Goal: Task Accomplishment & Management: Use online tool/utility

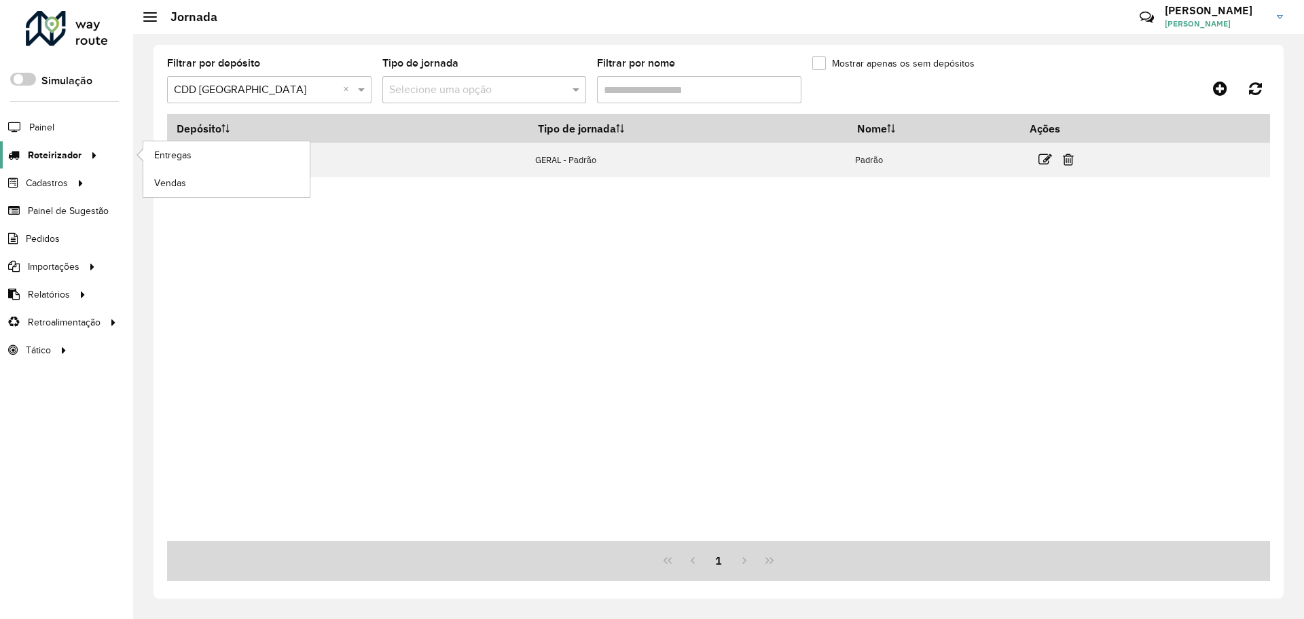
click at [73, 164] on link "Roteirizador" at bounding box center [51, 154] width 102 height 27
click at [151, 155] on link "Entregas" at bounding box center [226, 154] width 166 height 27
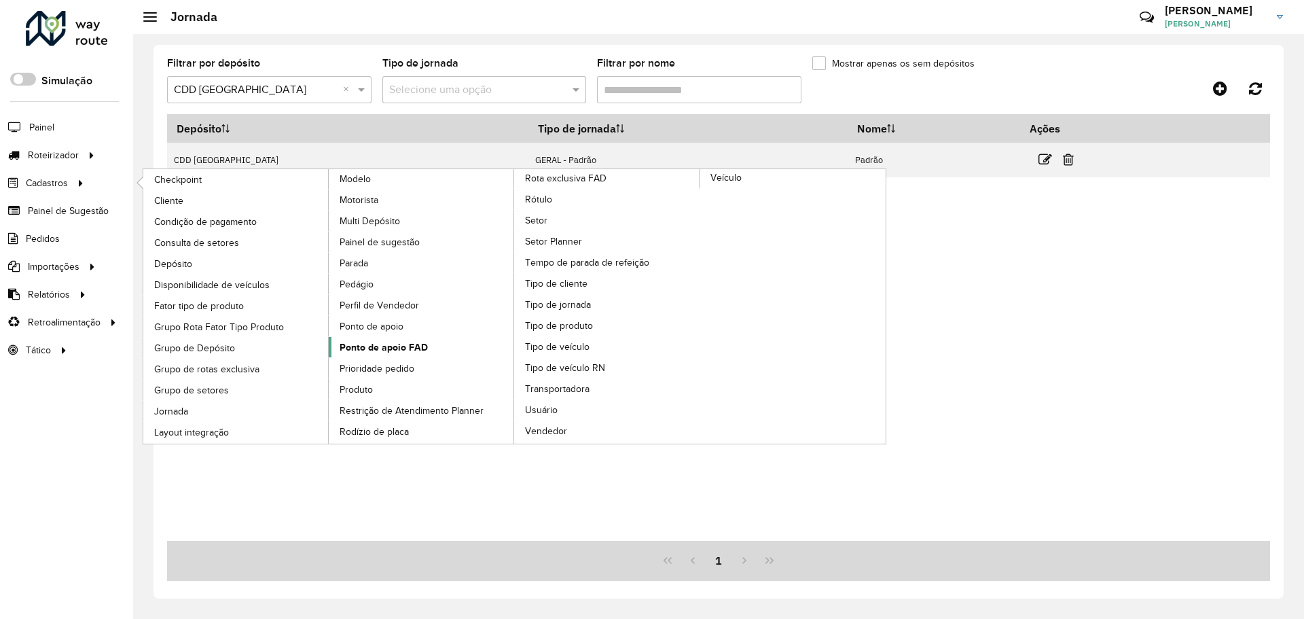
click at [388, 352] on span "Ponto de apoio FAD" at bounding box center [384, 347] width 88 height 14
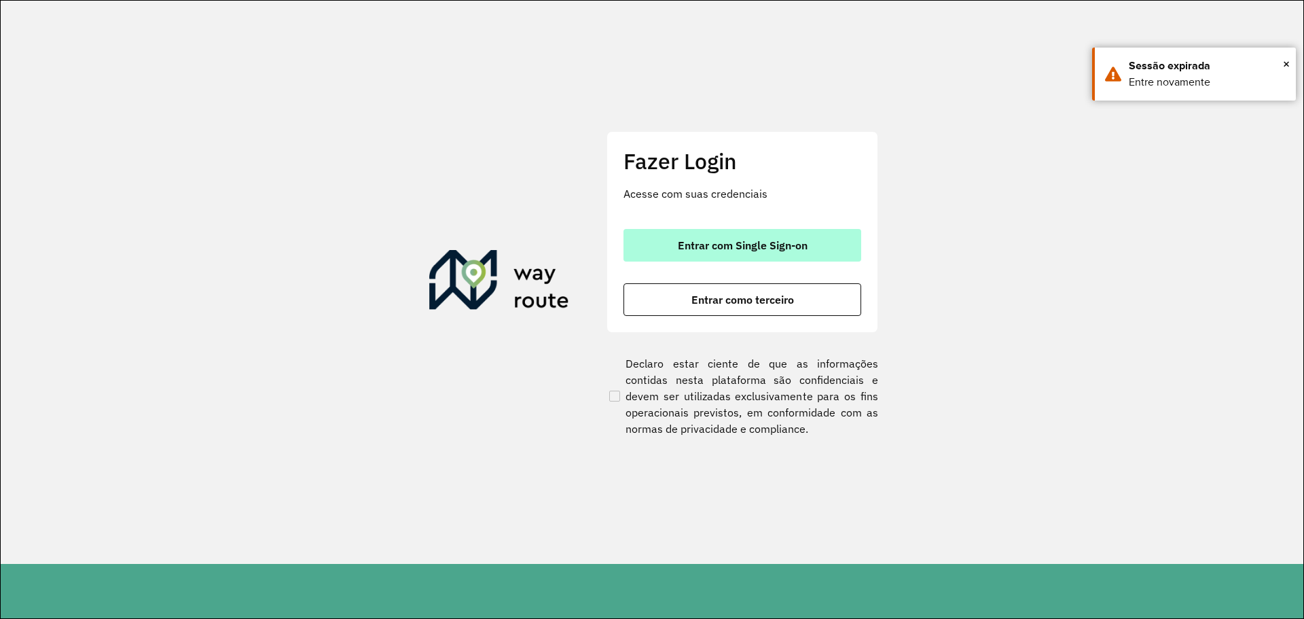
click at [684, 234] on button "Entrar com Single Sign-on" at bounding box center [743, 245] width 238 height 33
click at [736, 245] on span "Entrar com Single Sign-on" at bounding box center [743, 245] width 130 height 11
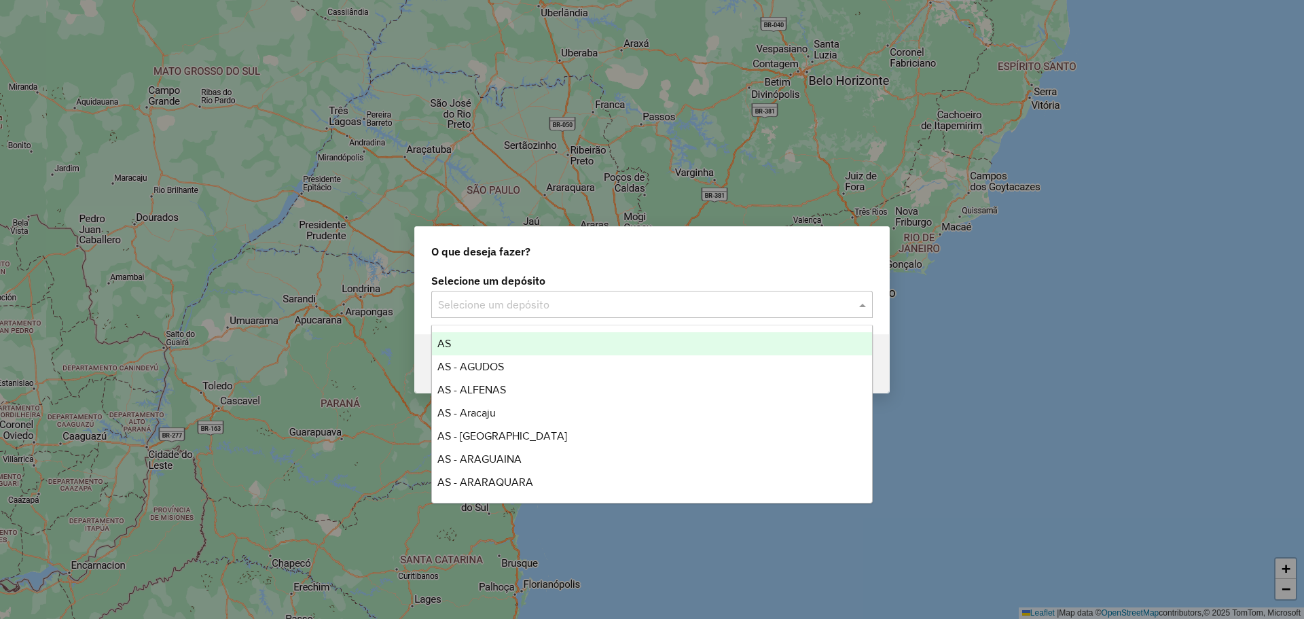
click at [643, 303] on input "text" at bounding box center [638, 305] width 401 height 16
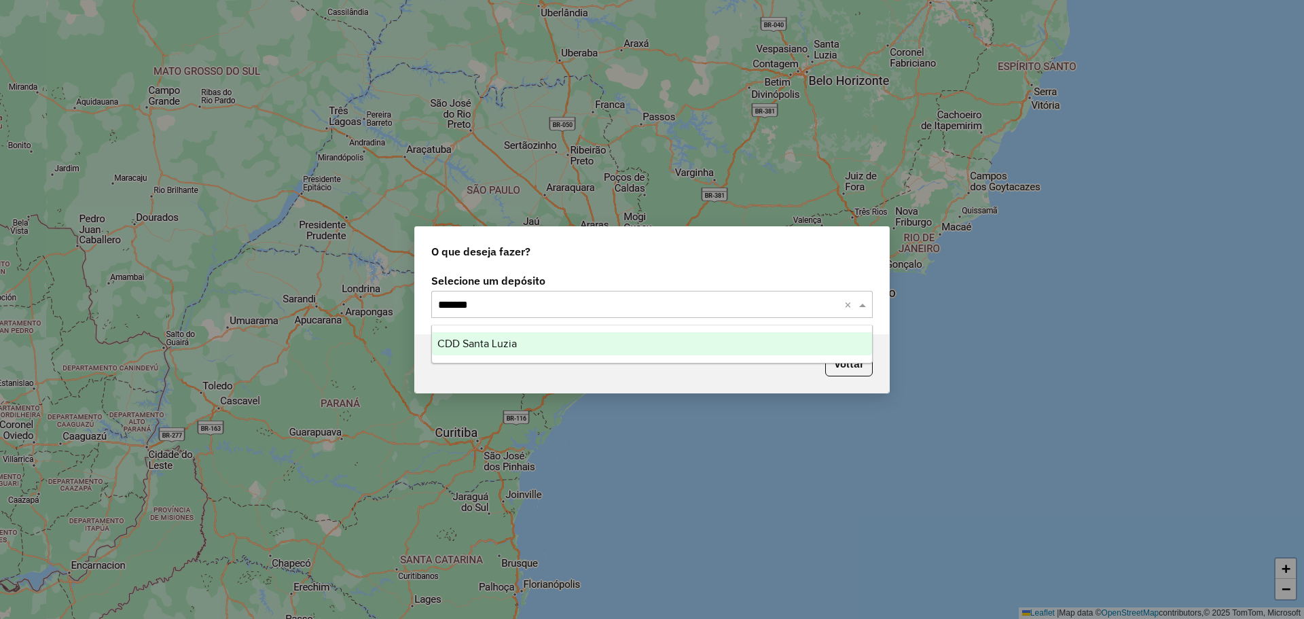
type input "********"
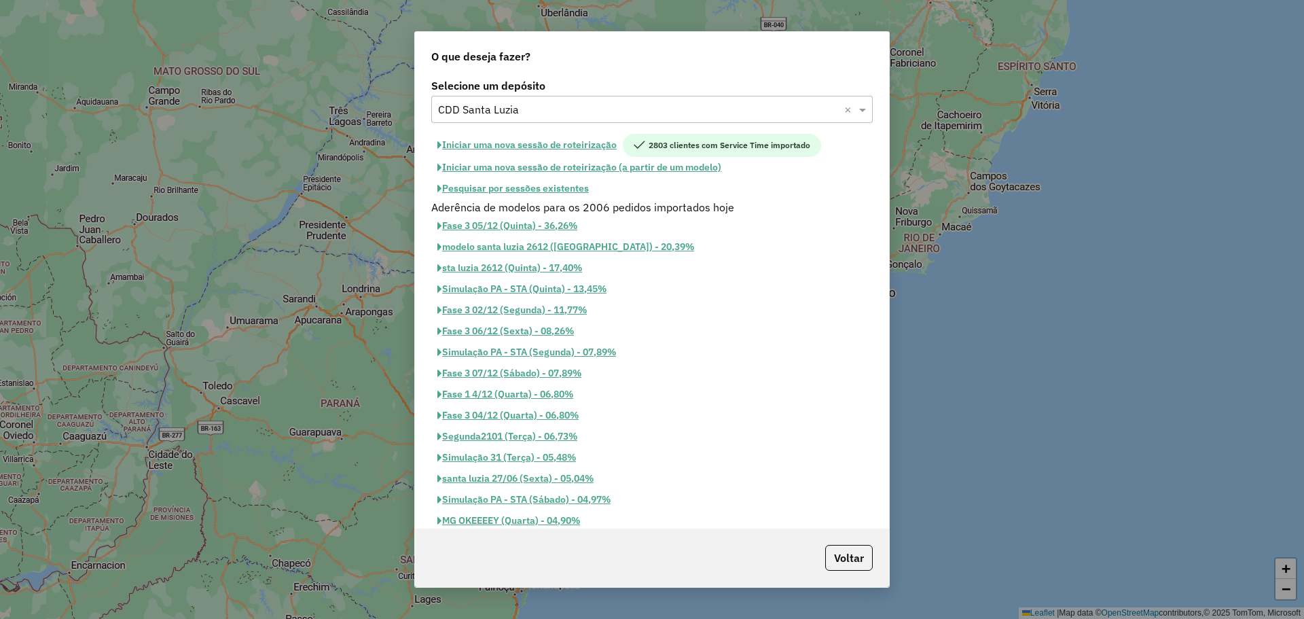
click at [547, 188] on button "Pesquisar por sessões existentes" at bounding box center [513, 188] width 164 height 21
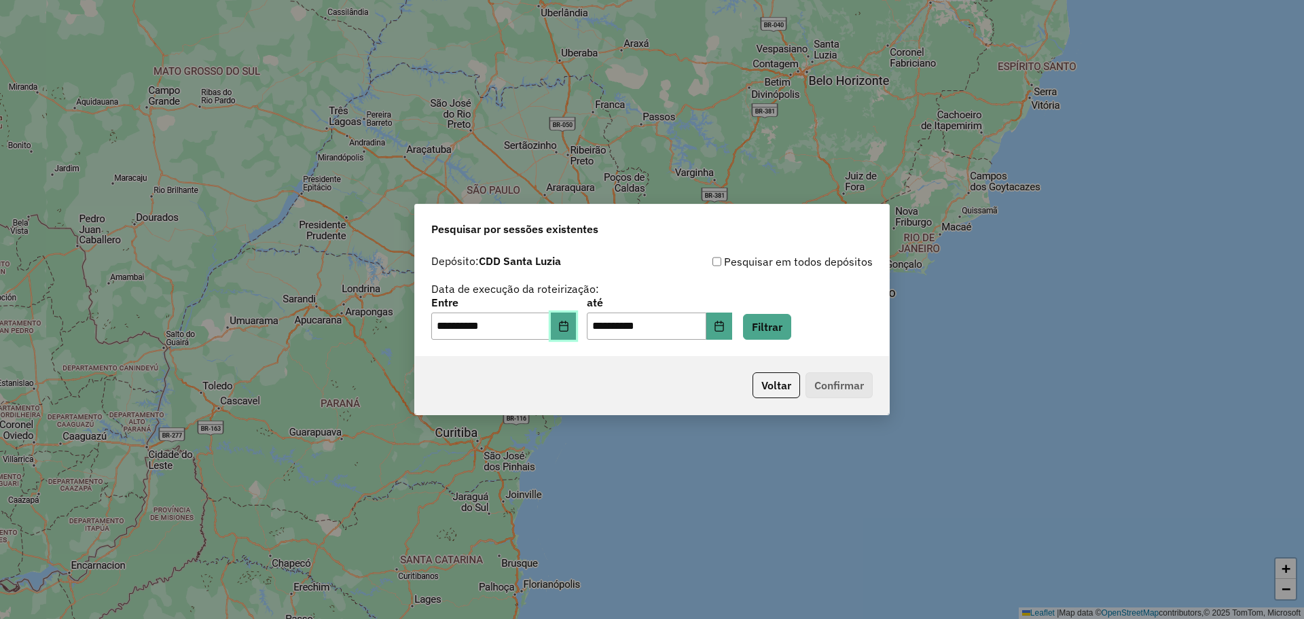
click at [577, 330] on button "Choose Date" at bounding box center [564, 325] width 26 height 27
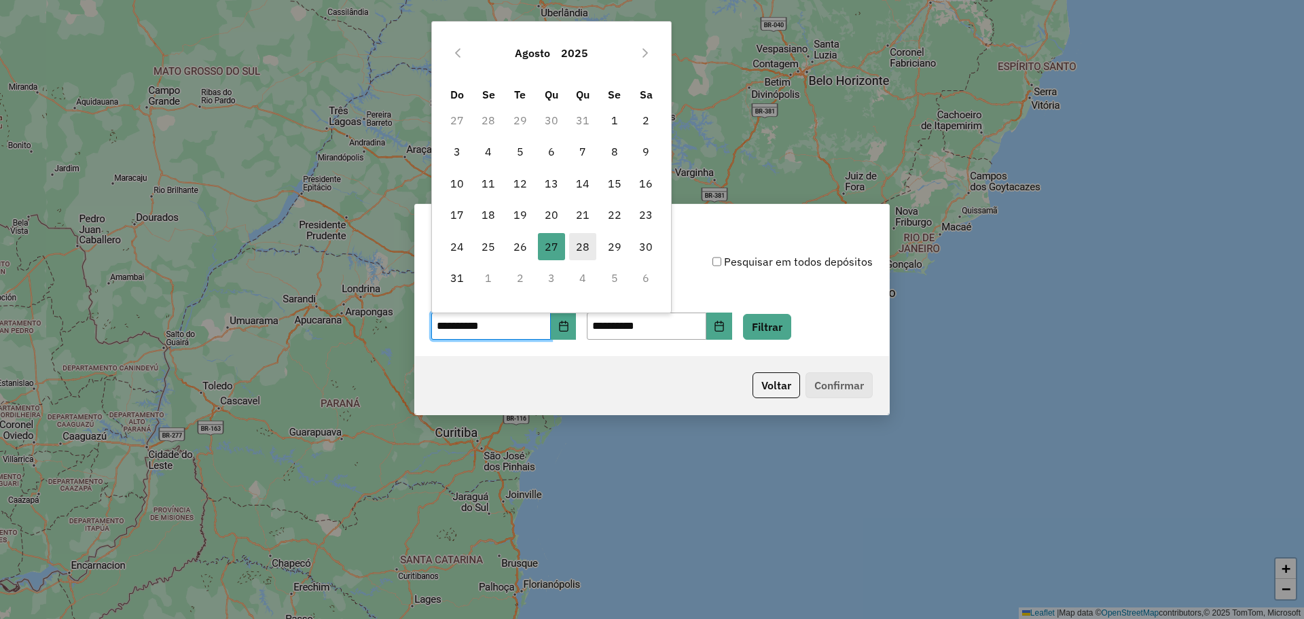
click at [582, 255] on span "28" at bounding box center [582, 246] width 27 height 27
type input "**********"
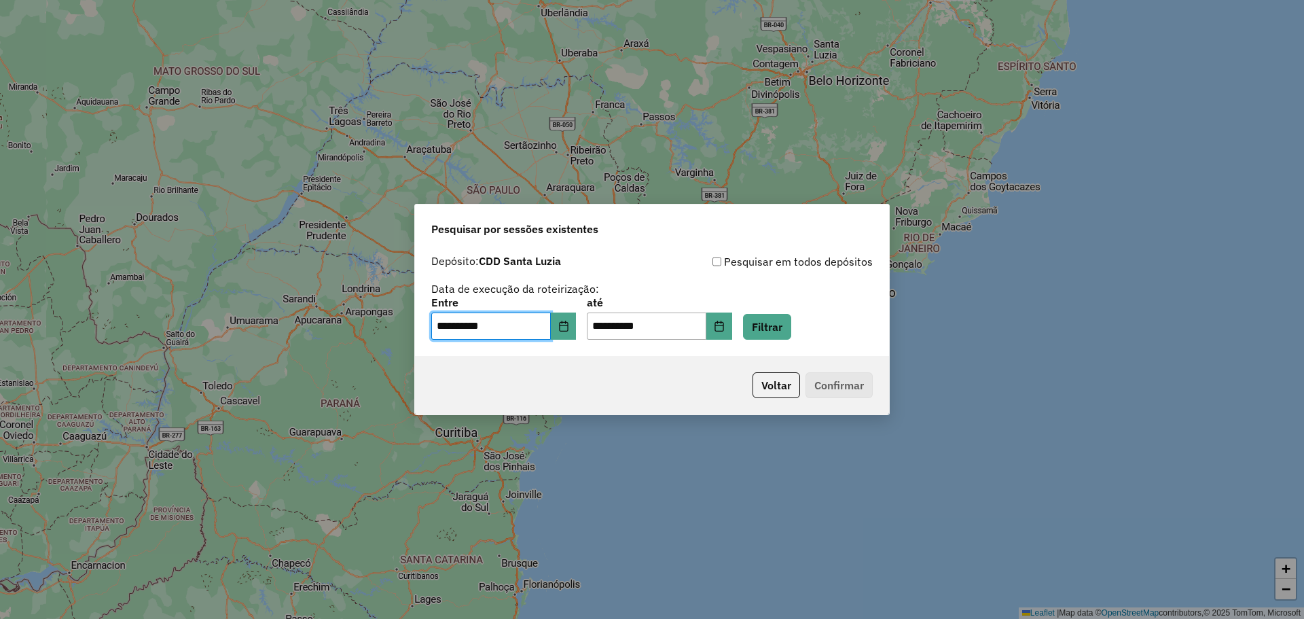
click at [770, 312] on div "**********" at bounding box center [652, 319] width 442 height 42
click at [781, 319] on button "Filtrar" at bounding box center [767, 327] width 48 height 26
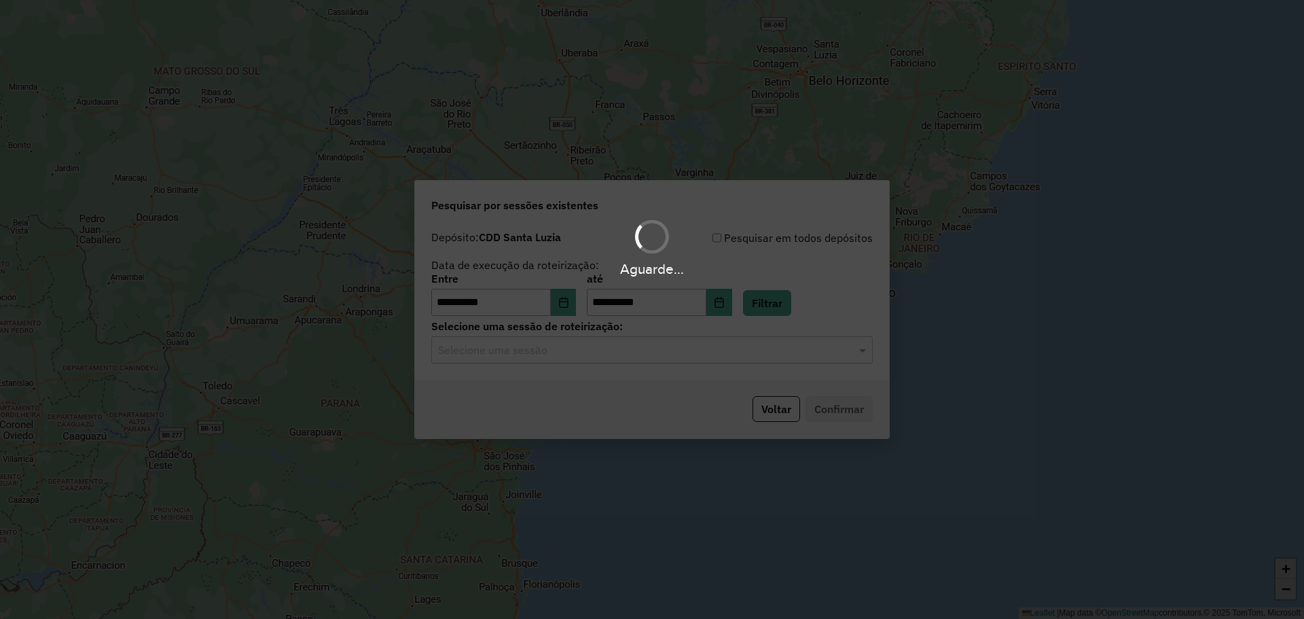
click at [651, 358] on div "Aguarde..." at bounding box center [652, 309] width 1304 height 619
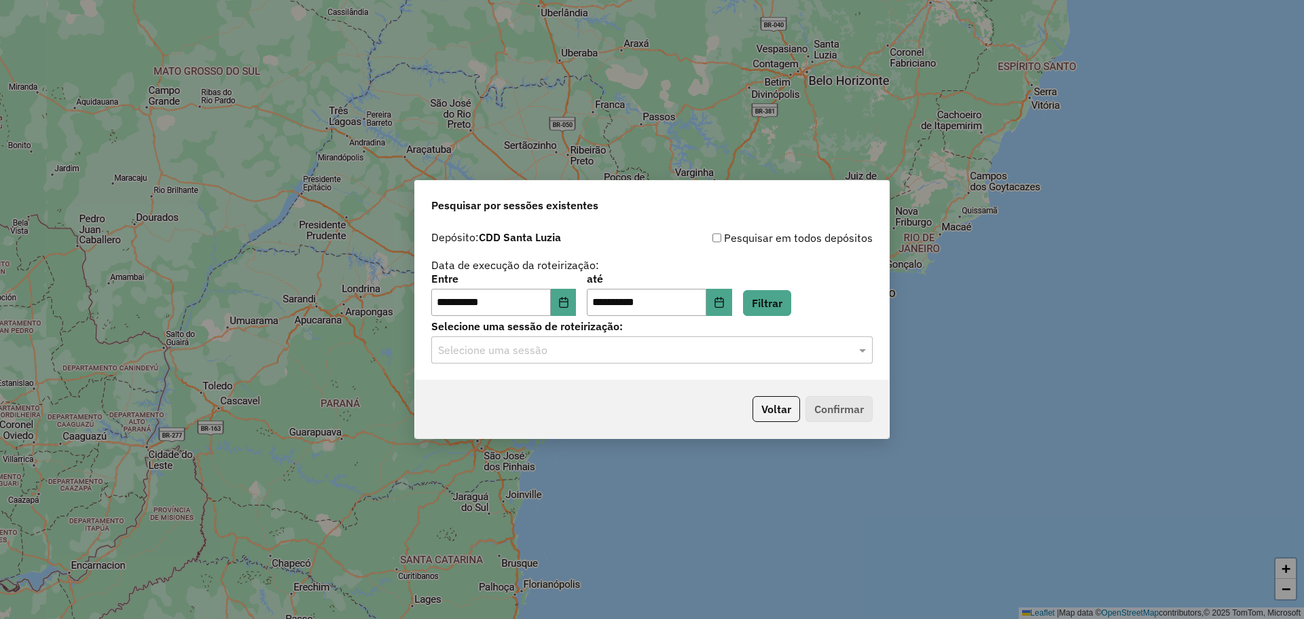
click at [639, 349] on input "text" at bounding box center [638, 350] width 401 height 16
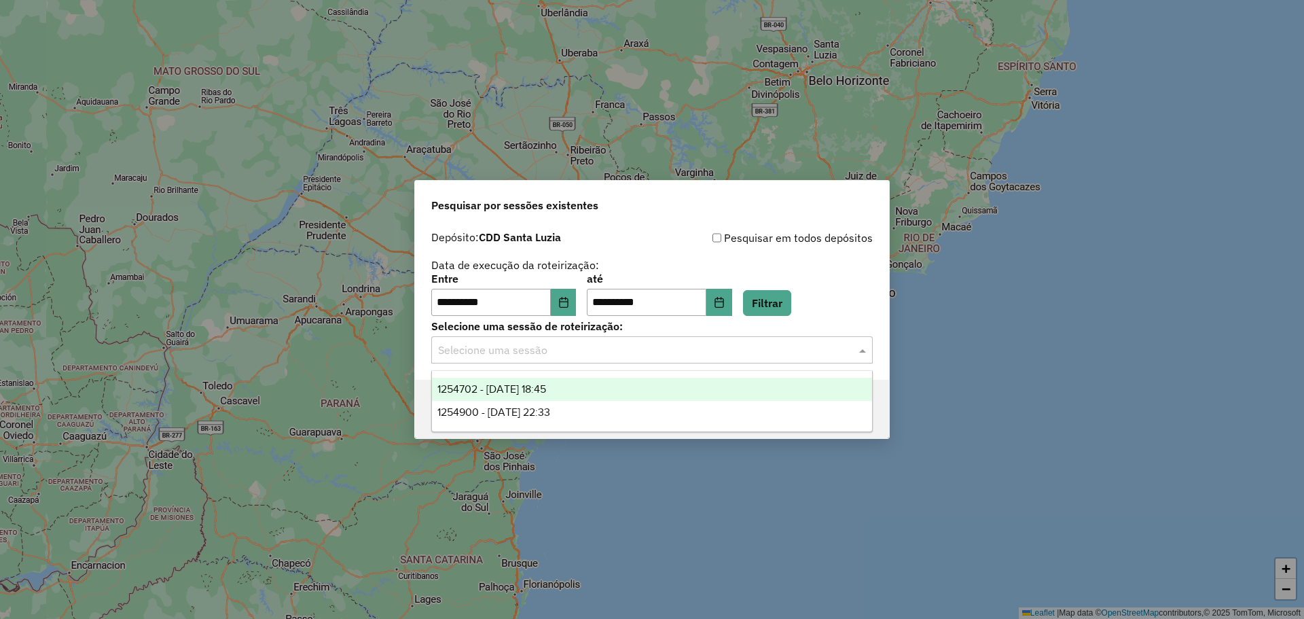
drag, startPoint x: 607, startPoint y: 388, endPoint x: 634, endPoint y: 391, distance: 27.4
click at [634, 391] on div "1254702 - 28/08/2025 18:45" at bounding box center [652, 389] width 440 height 23
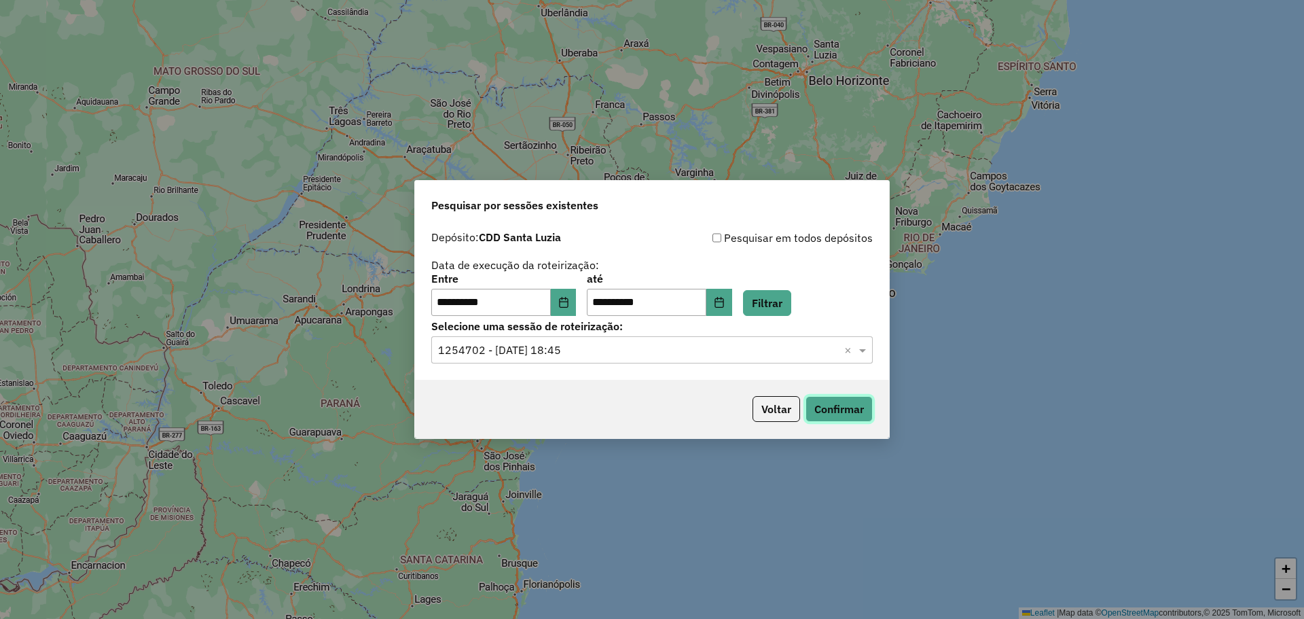
click at [824, 400] on button "Confirmar" at bounding box center [839, 409] width 67 height 26
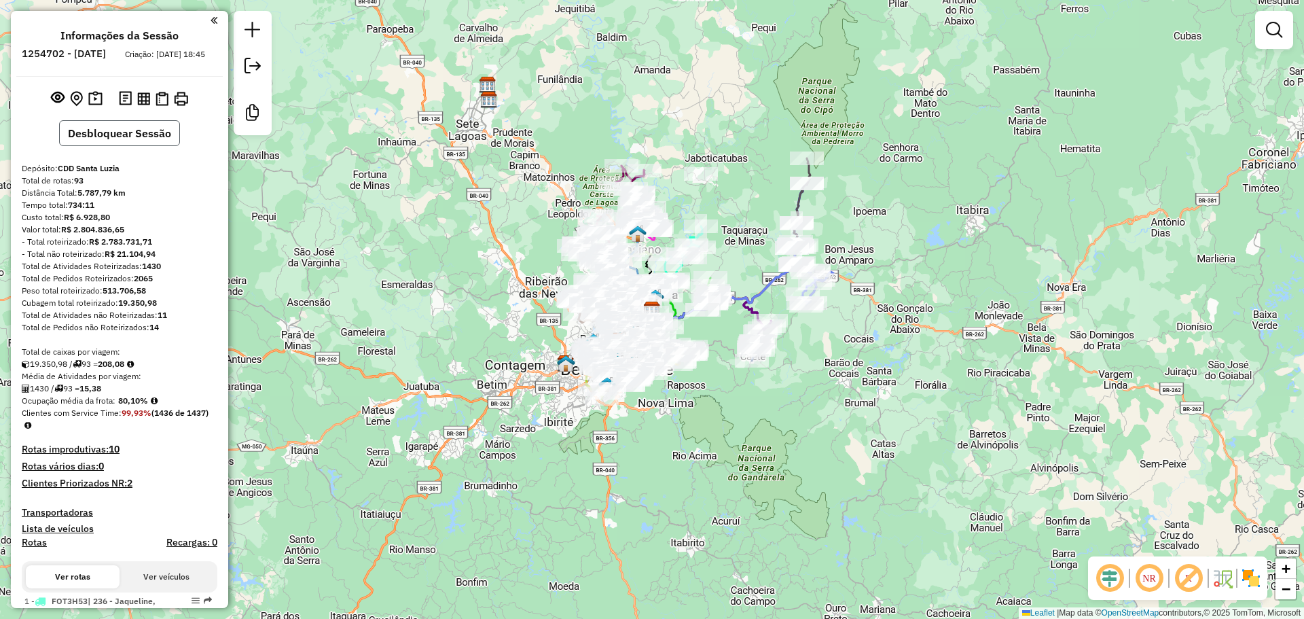
click at [141, 146] on button "Desbloquear Sessão" at bounding box center [119, 133] width 121 height 26
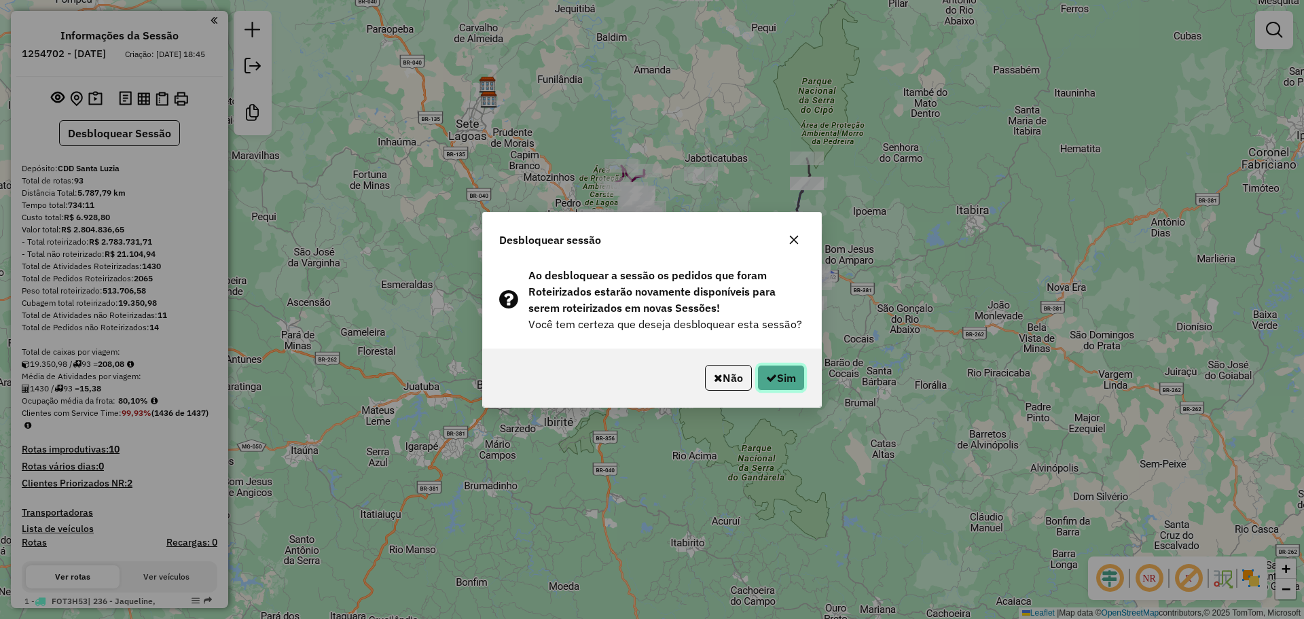
click at [761, 374] on button "Sim" at bounding box center [781, 378] width 48 height 26
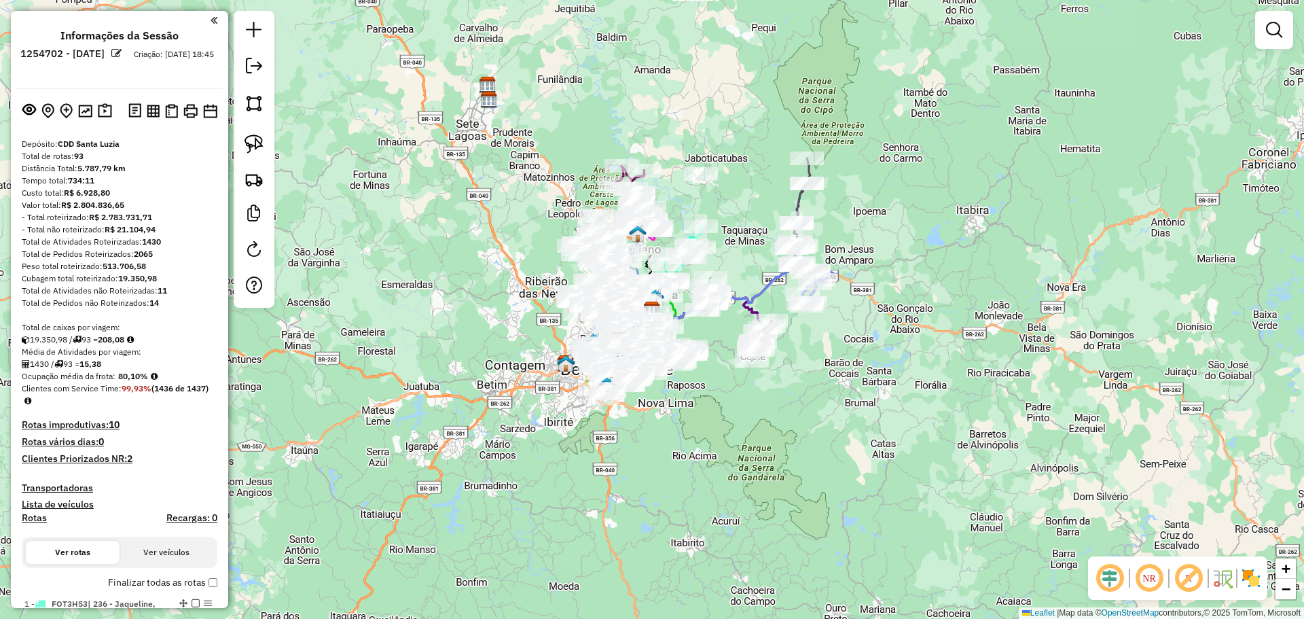
drag, startPoint x: 1189, startPoint y: 569, endPoint x: 710, endPoint y: 393, distance: 510.8
click at [1189, 569] on em at bounding box center [1188, 578] width 33 height 33
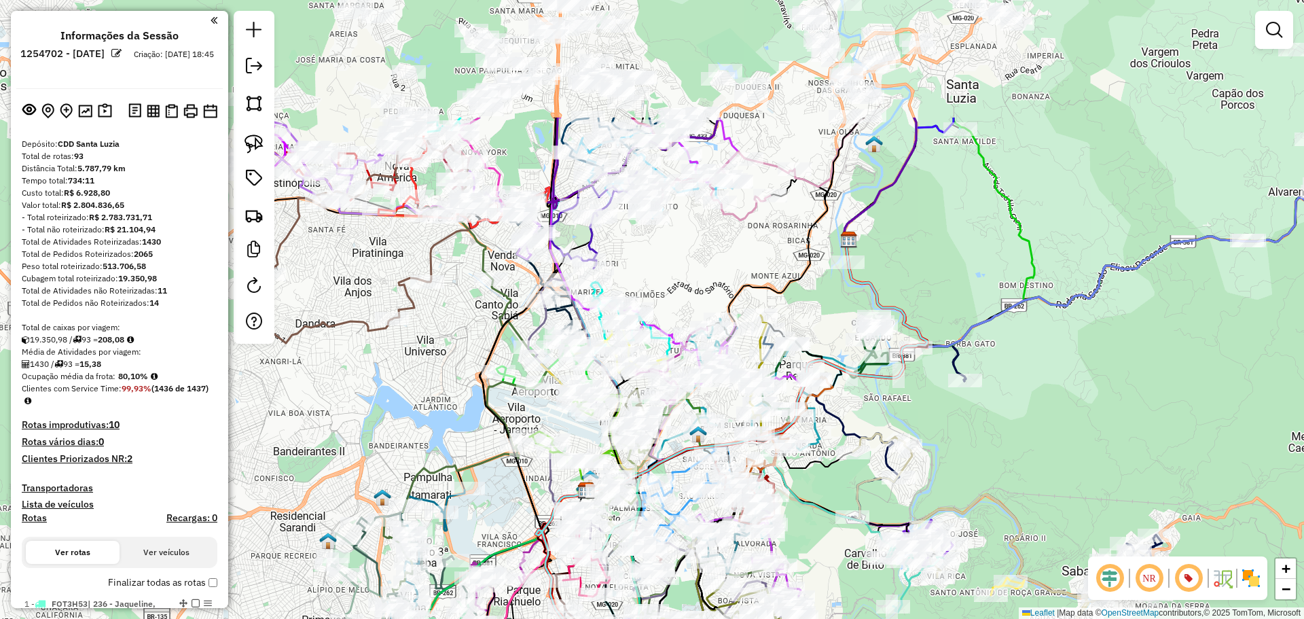
drag, startPoint x: 439, startPoint y: 154, endPoint x: 502, endPoint y: 329, distance: 186.9
click at [478, 337] on div "Janela de atendimento Grade de atendimento Capacidade Transportadoras Veículos …" at bounding box center [652, 309] width 1304 height 619
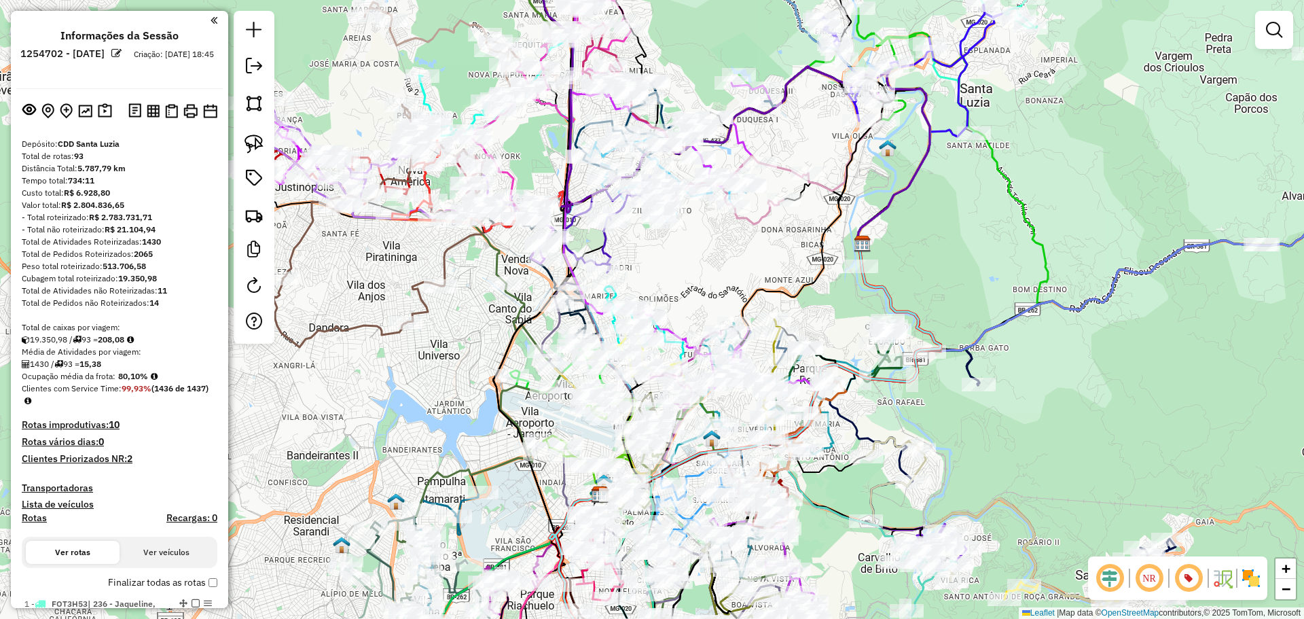
drag, startPoint x: 772, startPoint y: 251, endPoint x: 785, endPoint y: 209, distance: 43.4
click at [804, 154] on div "Janela de atendimento Grade de atendimento Capacidade Transportadoras Veículos …" at bounding box center [652, 309] width 1304 height 619
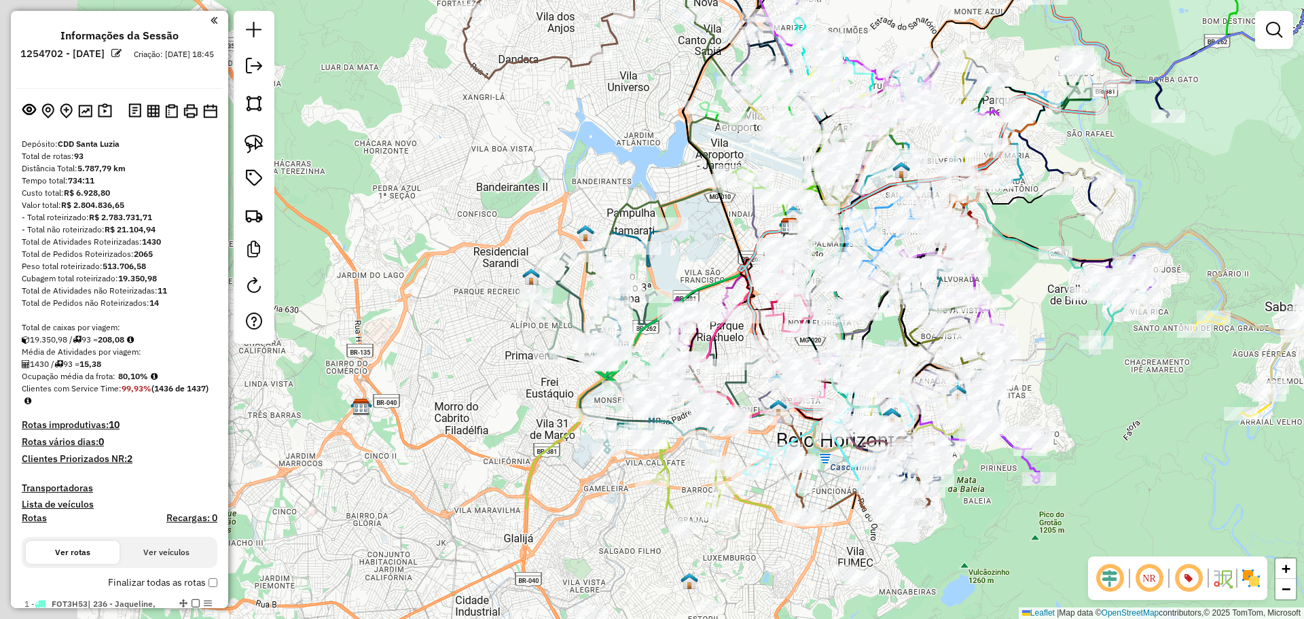
drag, startPoint x: 872, startPoint y: 484, endPoint x: 1076, endPoint y: 317, distance: 263.5
click at [1075, 317] on div "Janela de atendimento Grade de atendimento Capacidade Transportadoras Veículos …" at bounding box center [652, 309] width 1304 height 619
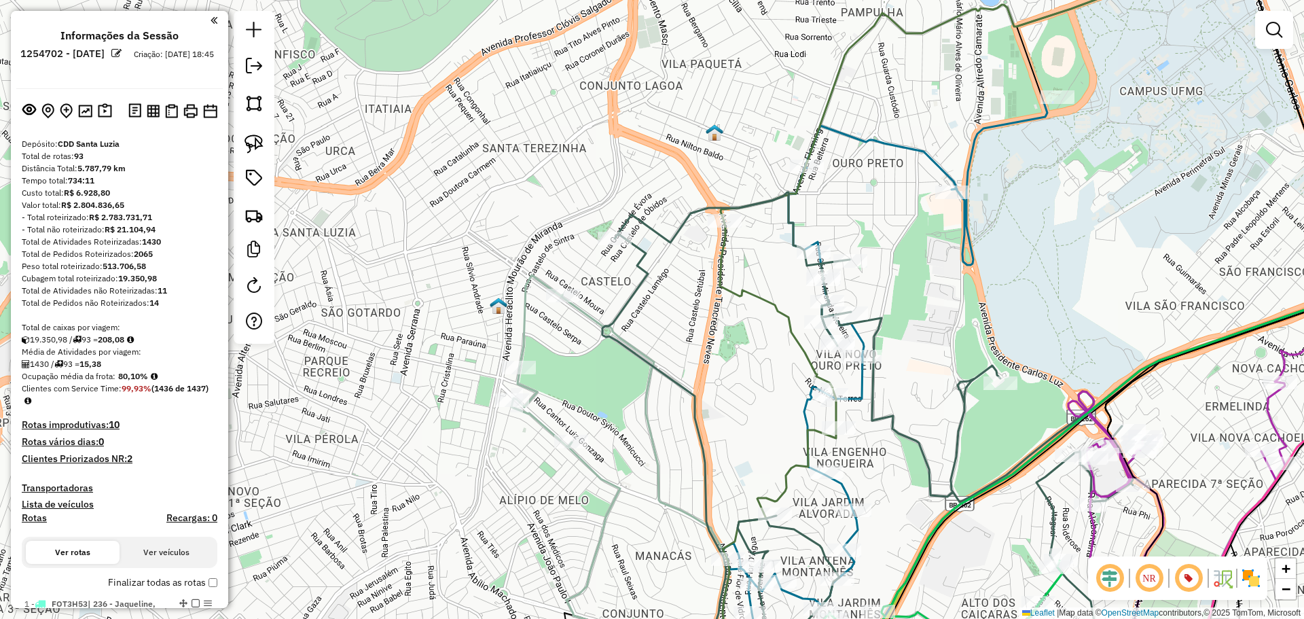
drag, startPoint x: 657, startPoint y: 344, endPoint x: 740, endPoint y: 398, distance: 99.7
click at [740, 398] on div "Janela de atendimento Grade de atendimento Capacidade Transportadoras Veículos …" at bounding box center [652, 309] width 1304 height 619
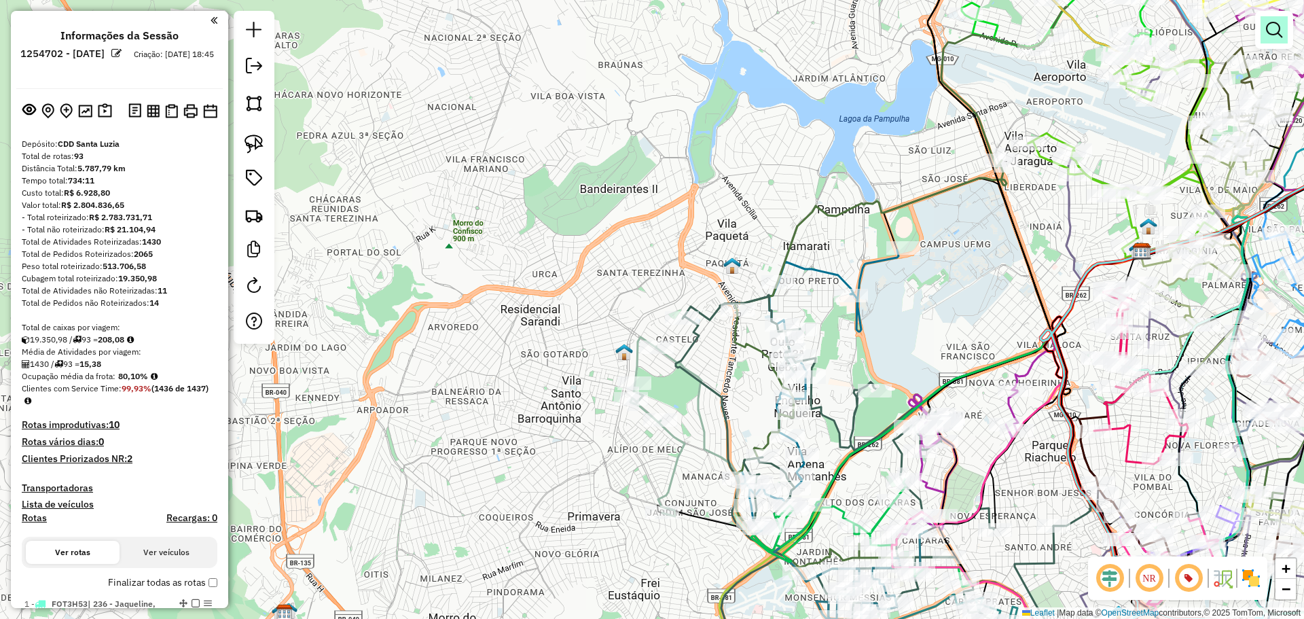
click at [1270, 23] on em at bounding box center [1274, 30] width 16 height 16
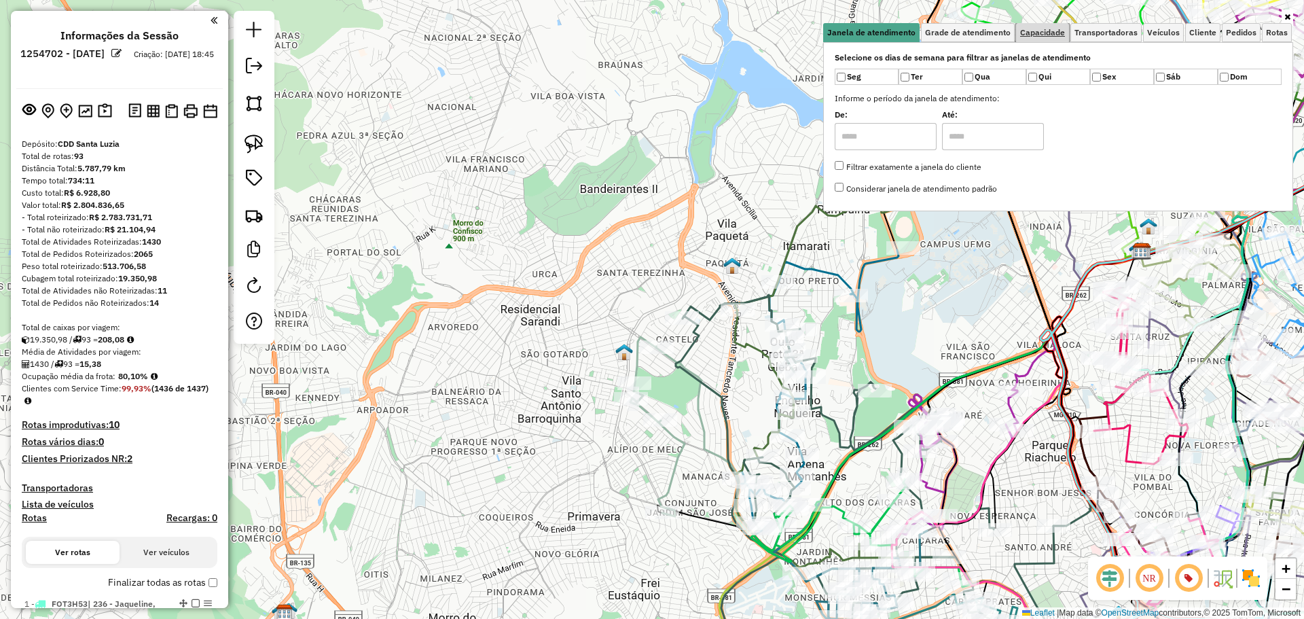
click at [1056, 36] on span "Capacidade" at bounding box center [1042, 33] width 45 height 8
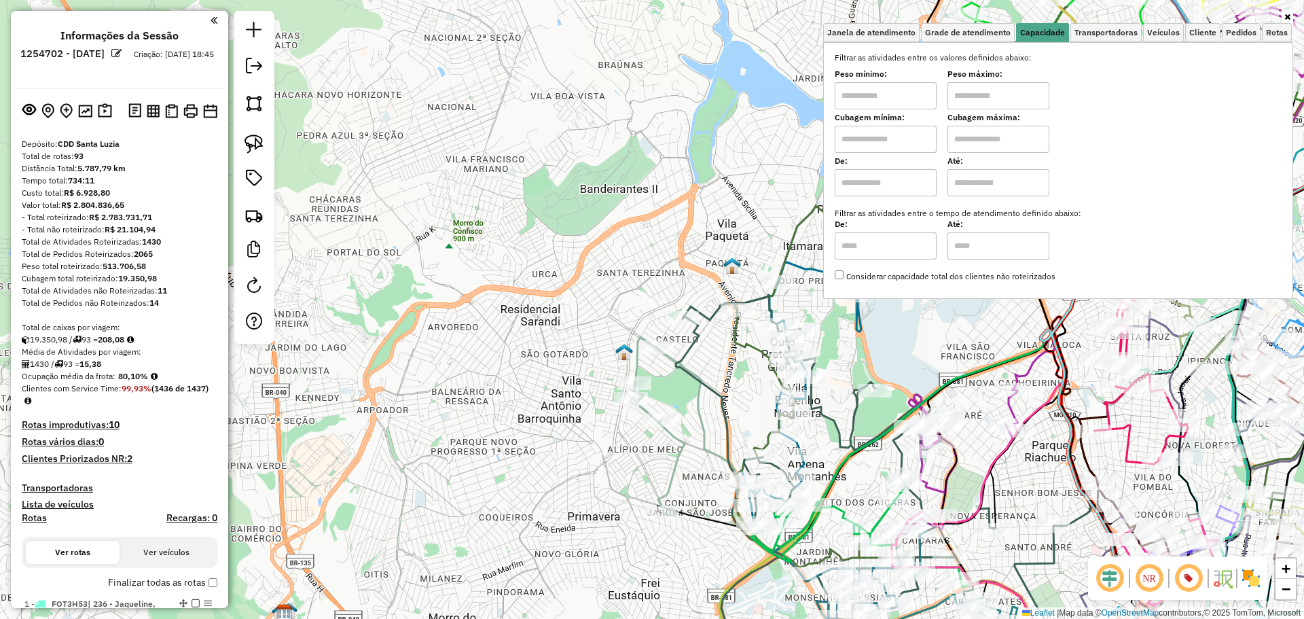
click at [925, 102] on input "text" at bounding box center [886, 95] width 102 height 27
type input "****"
click at [977, 95] on input "text" at bounding box center [999, 95] width 102 height 27
type input "*****"
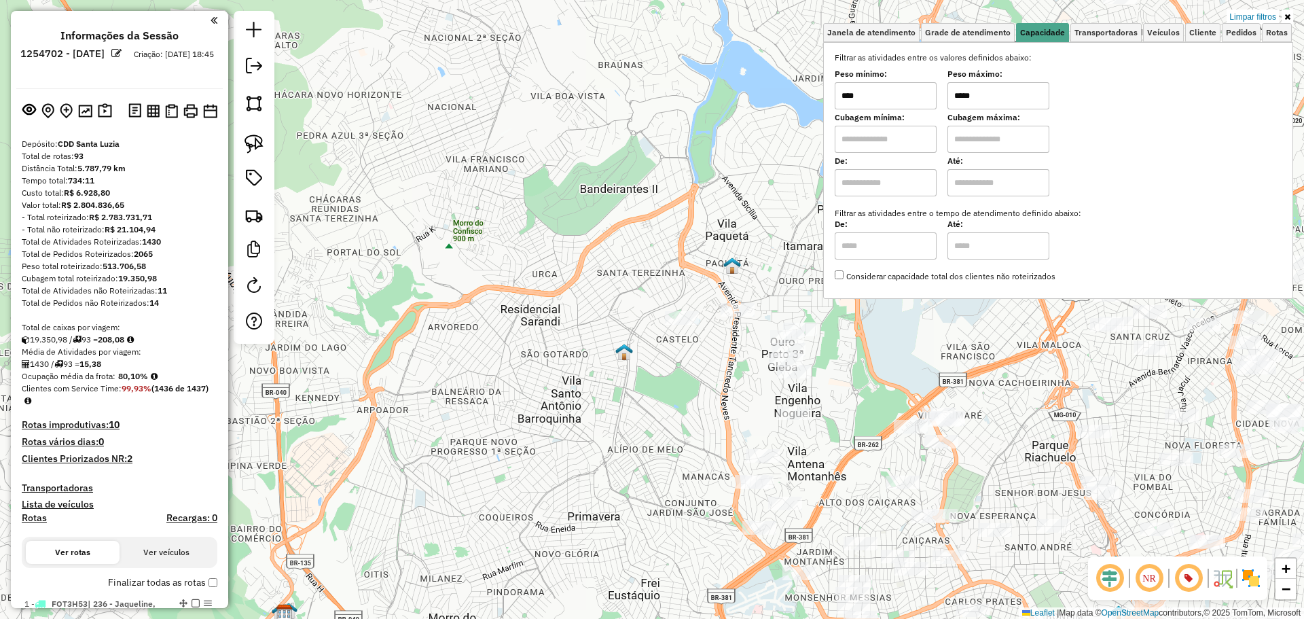
click at [647, 239] on div "Limpar filtros Janela de atendimento Grade de atendimento Capacidade Transporta…" at bounding box center [652, 309] width 1304 height 619
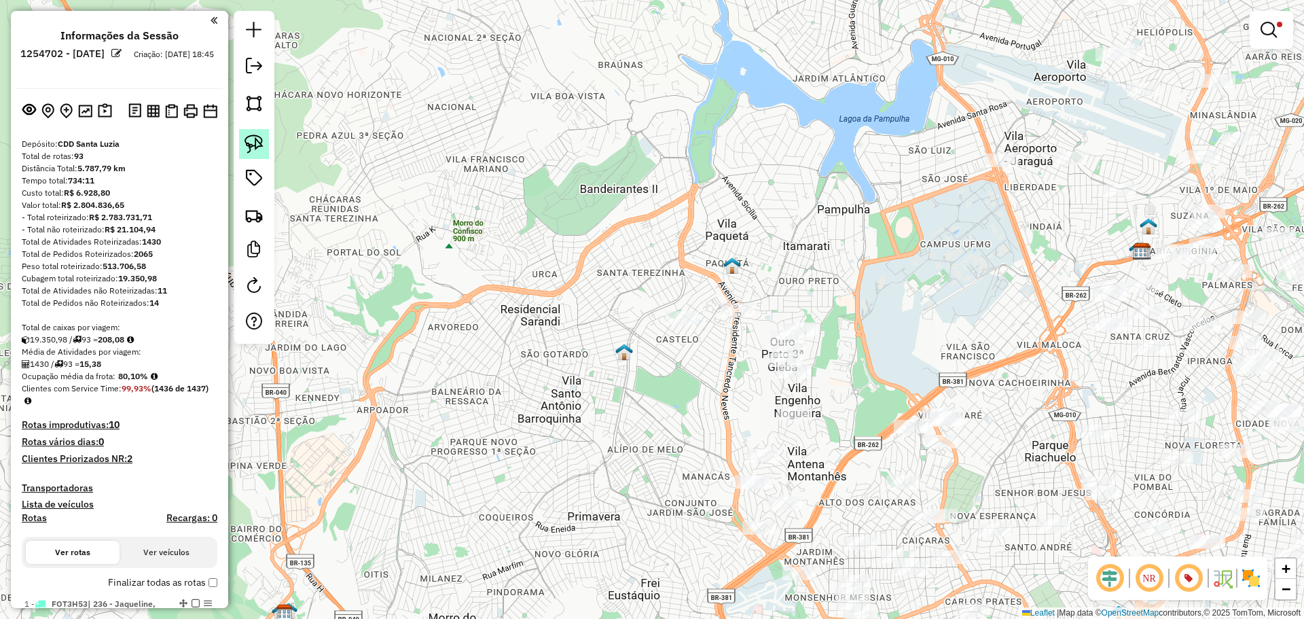
click at [255, 144] on img at bounding box center [254, 143] width 19 height 19
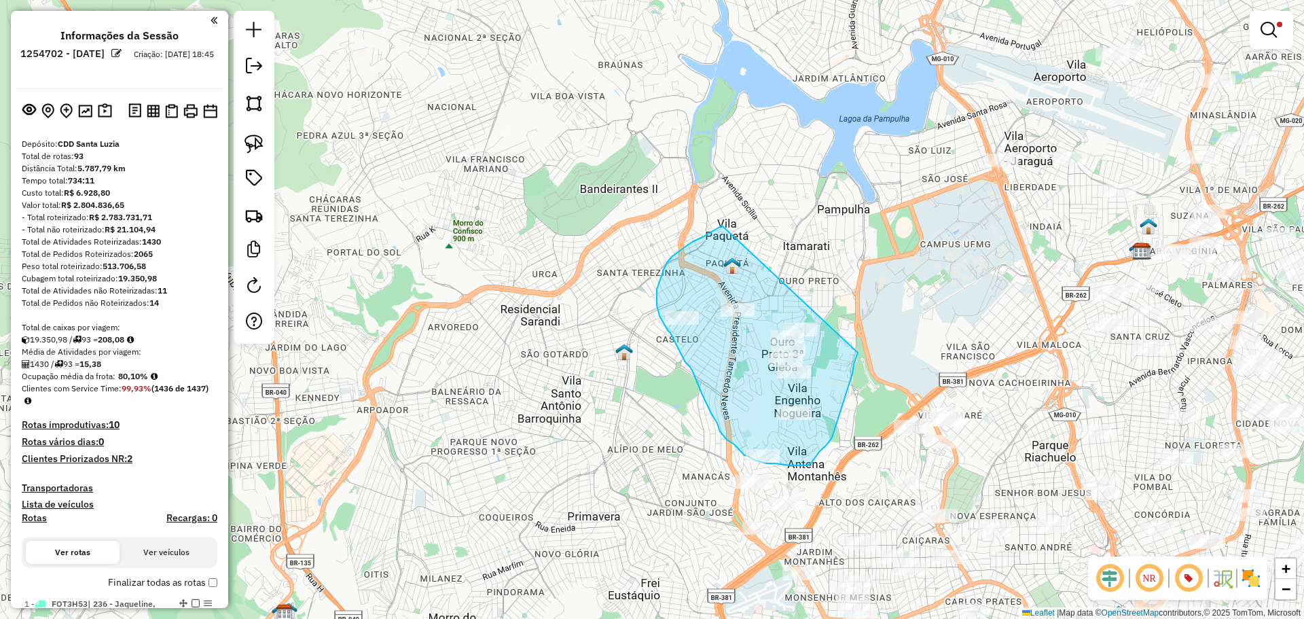
drag, startPoint x: 722, startPoint y: 226, endPoint x: 863, endPoint y: 313, distance: 165.7
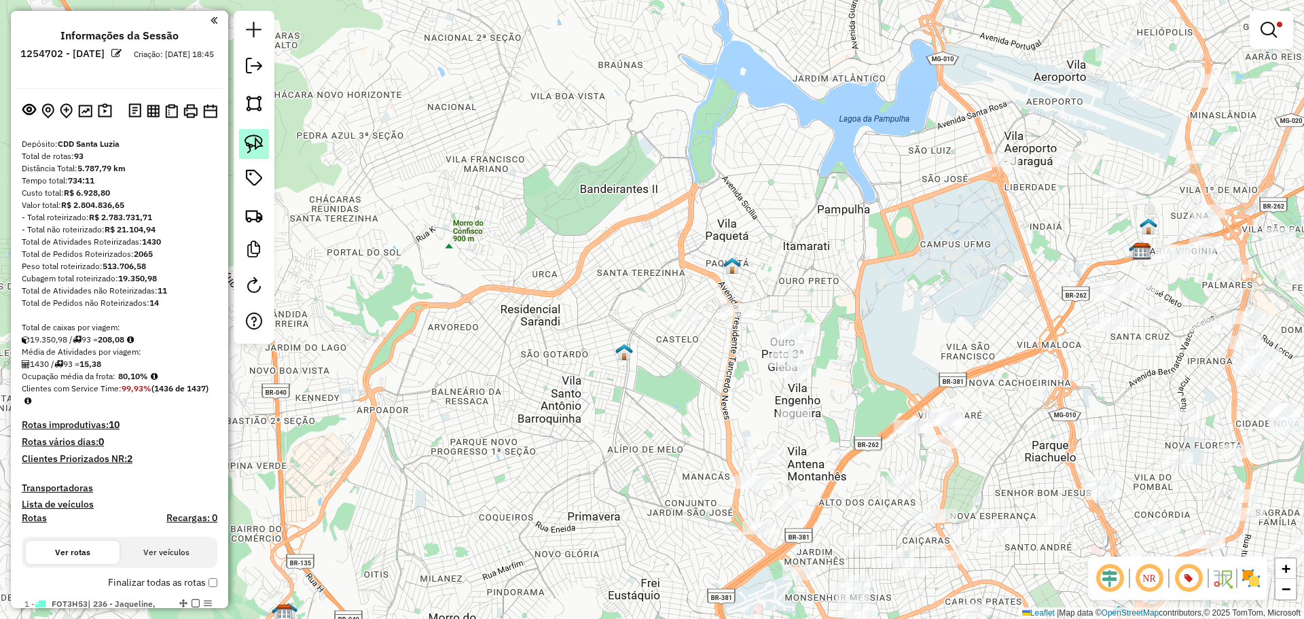
click at [262, 152] on img at bounding box center [254, 143] width 19 height 19
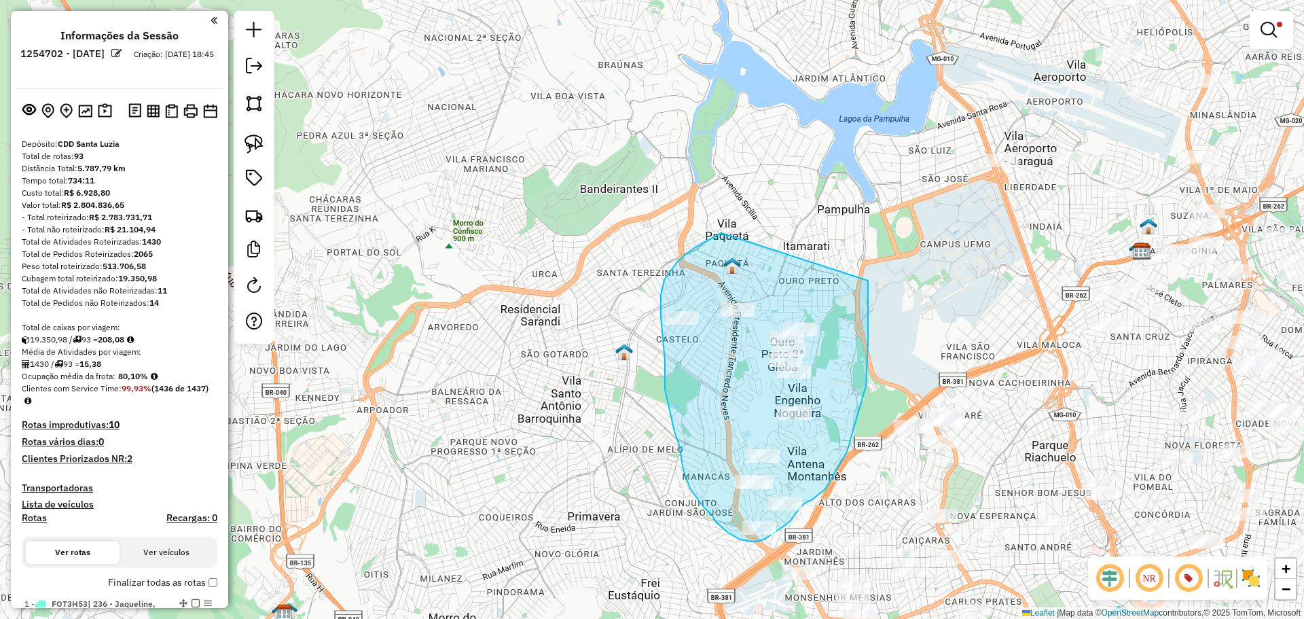
drag, startPoint x: 721, startPoint y: 233, endPoint x: 868, endPoint y: 281, distance: 154.2
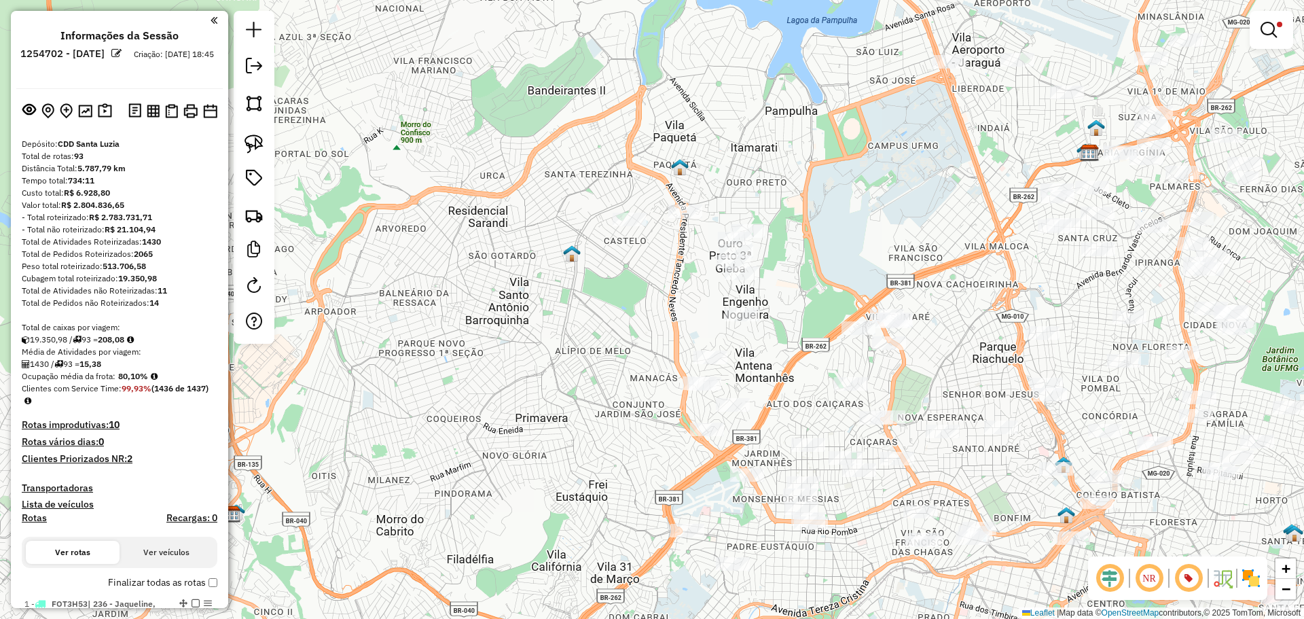
drag, startPoint x: 696, startPoint y: 393, endPoint x: 636, endPoint y: 367, distance: 65.4
click at [636, 367] on div "Limpar filtros Janela de atendimento Grade de atendimento Capacidade Transporta…" at bounding box center [652, 309] width 1304 height 619
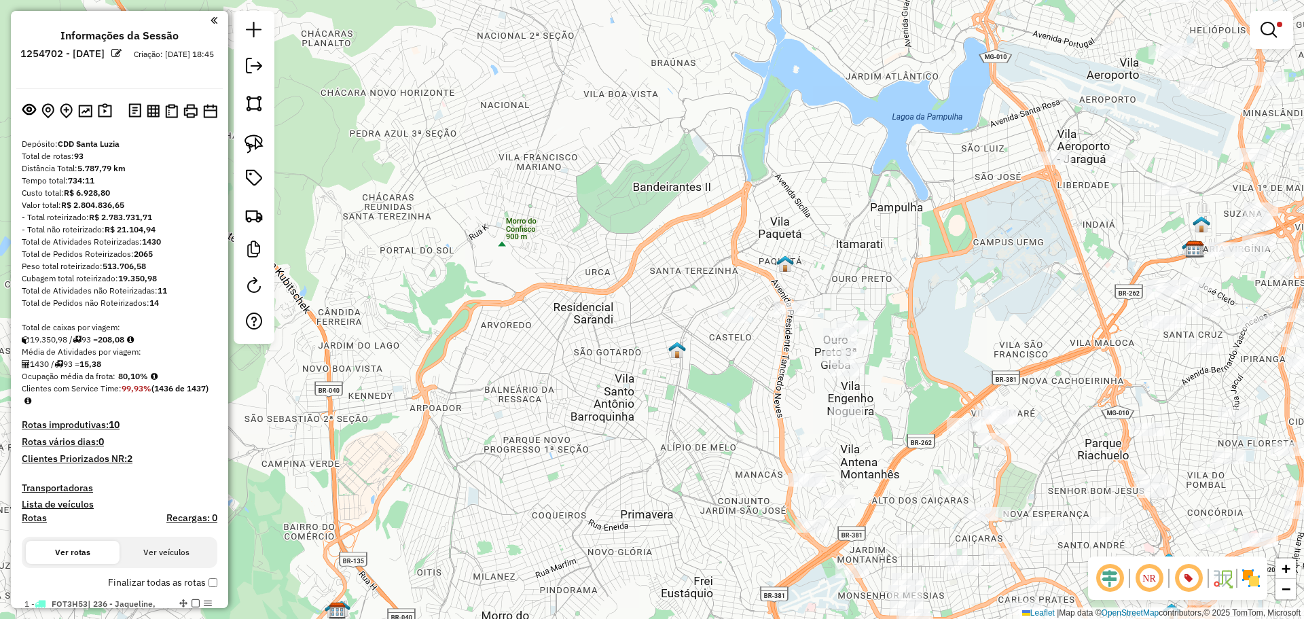
drag, startPoint x: 722, startPoint y: 223, endPoint x: 884, endPoint y: 236, distance: 162.2
click at [884, 236] on div "Limpar filtros Janela de atendimento Grade de atendimento Capacidade Transporta…" at bounding box center [652, 309] width 1304 height 619
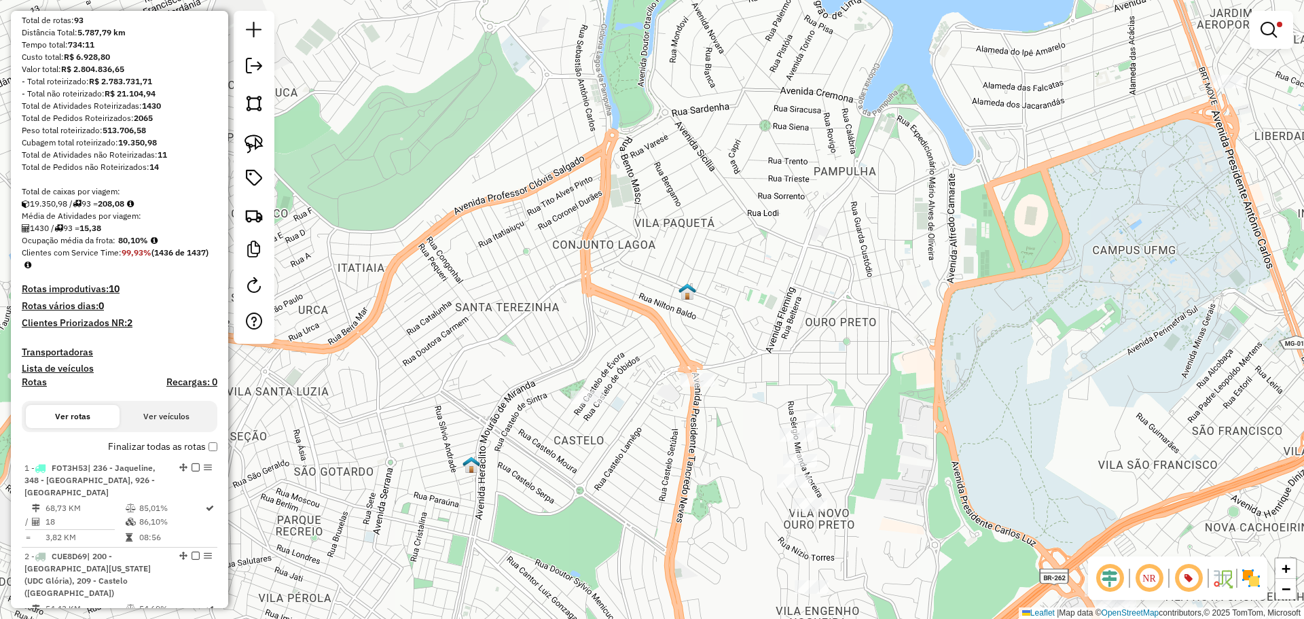
scroll to position [204, 0]
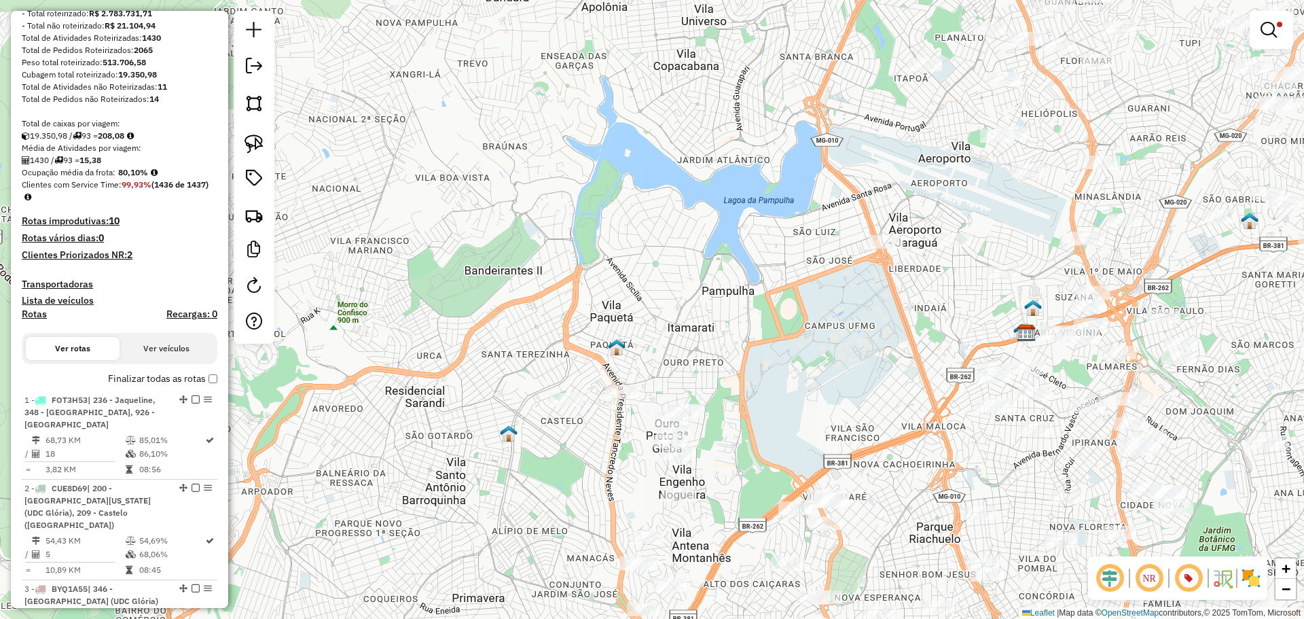
drag, startPoint x: 608, startPoint y: 465, endPoint x: 587, endPoint y: 447, distance: 27.9
click at [587, 447] on div "Limpar filtros Janela de atendimento Grade de atendimento Capacidade Transporta…" at bounding box center [652, 309] width 1304 height 619
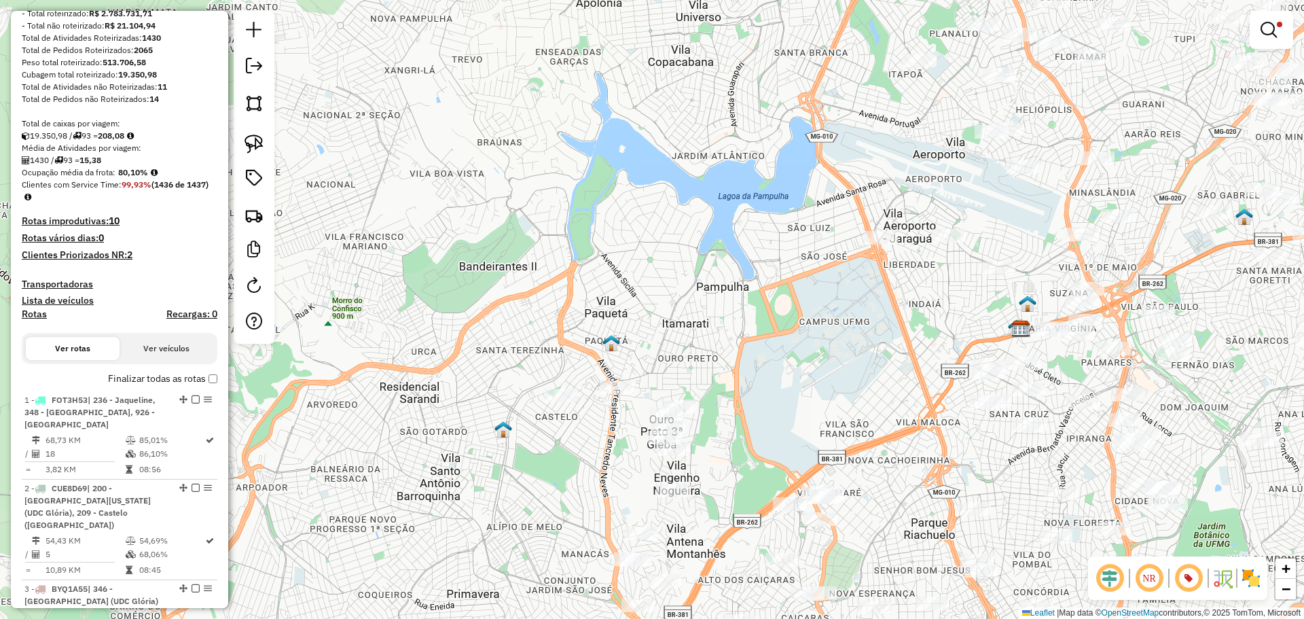
click at [611, 349] on img at bounding box center [612, 343] width 18 height 18
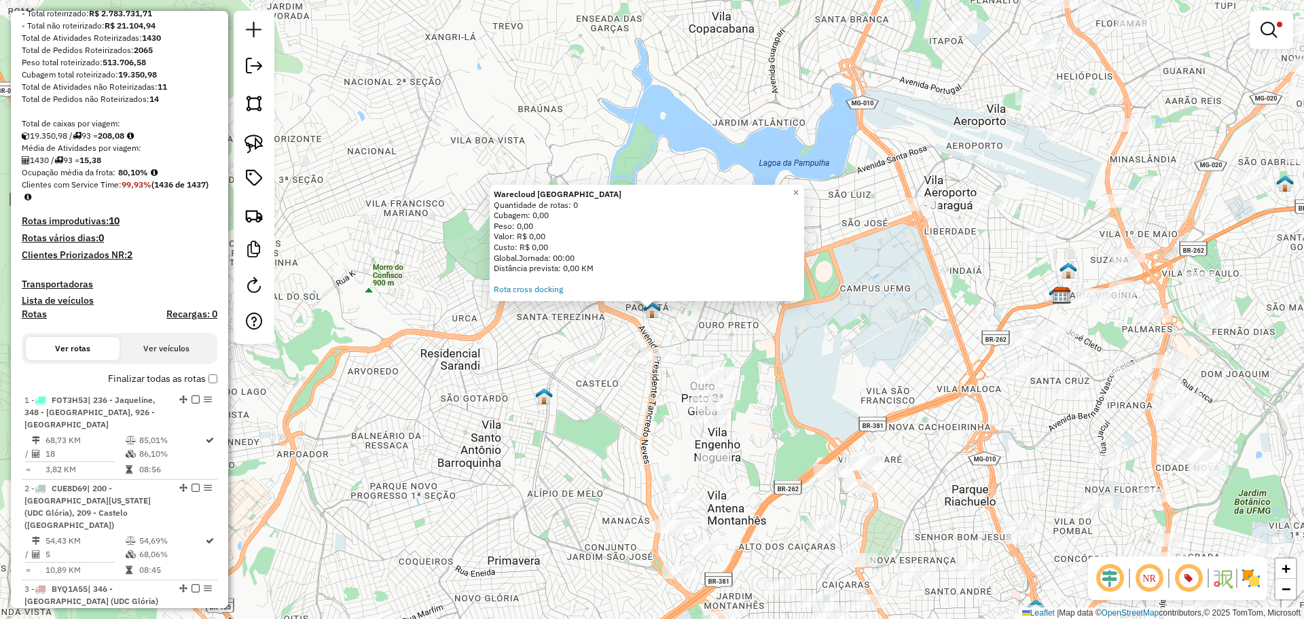
drag, startPoint x: 616, startPoint y: 192, endPoint x: 500, endPoint y: 194, distance: 116.2
click at [500, 194] on div "Warecloud [GEOGRAPHIC_DATA]" at bounding box center [647, 194] width 306 height 11
copy strong "Warecloud [GEOGRAPHIC_DATA]"
